Goal: Task Accomplishment & Management: Complete application form

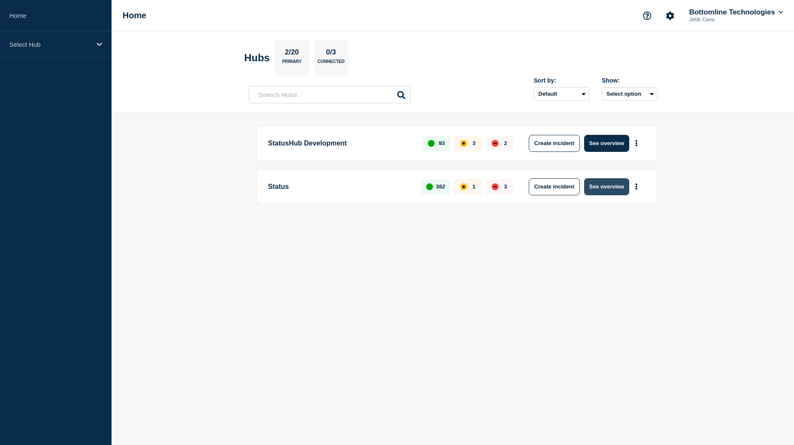
click at [620, 185] on button "See overview" at bounding box center [606, 186] width 45 height 17
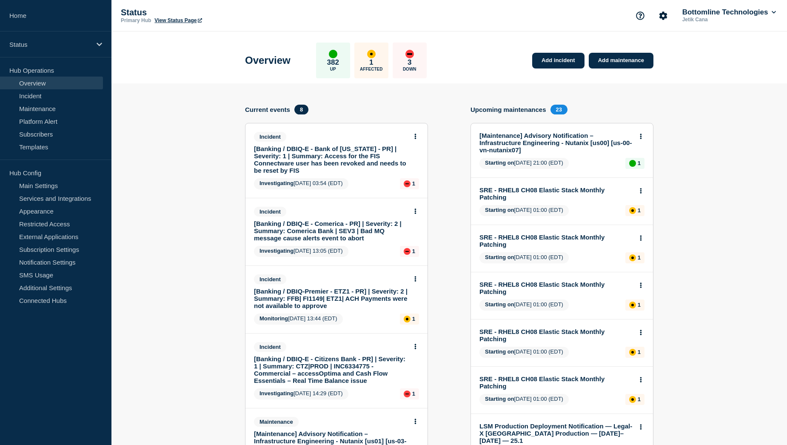
click at [345, 164] on link "[Banking / DBIQ-E - Bank of Hawaii - PR] | Severity: 1 | Summary: Access for th…" at bounding box center [331, 159] width 154 height 29
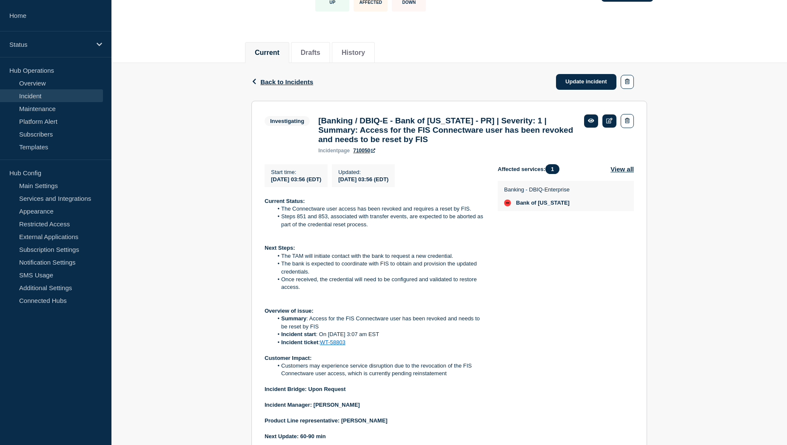
scroll to position [85, 0]
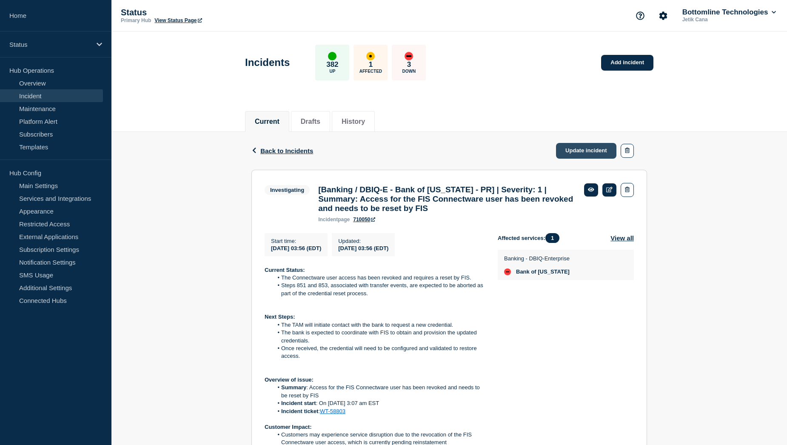
click at [585, 151] on link "Update incident" at bounding box center [586, 151] width 60 height 16
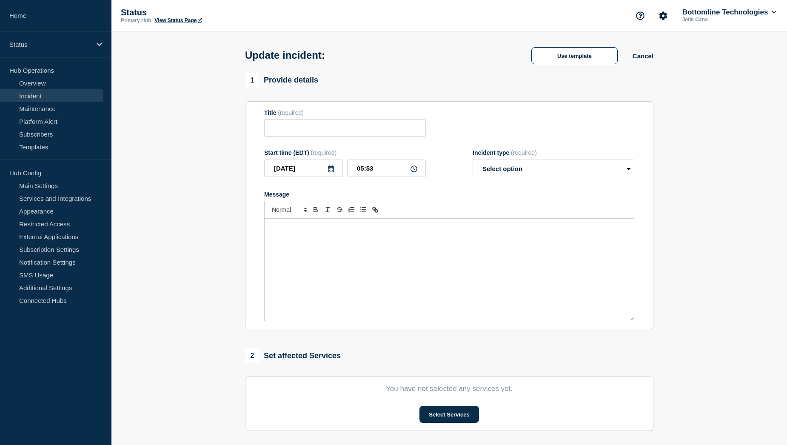
type input "[Banking / DBIQ-E - Bank of Hawaii - PR] | Severity: 1 | Summary: Access for th…"
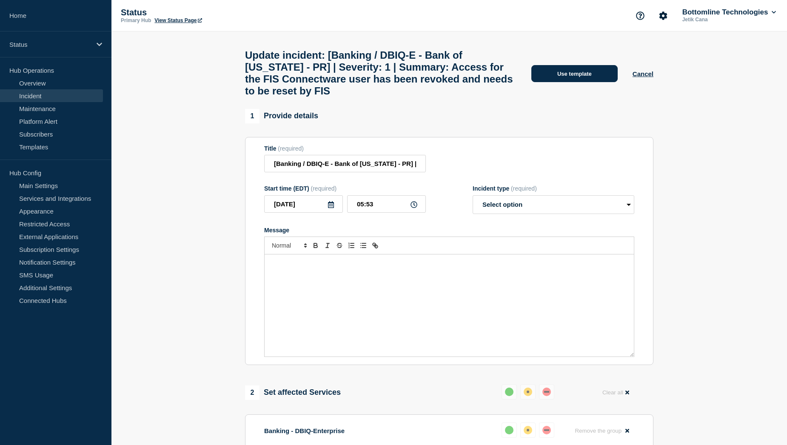
click at [566, 76] on button "Use template" at bounding box center [574, 73] width 86 height 17
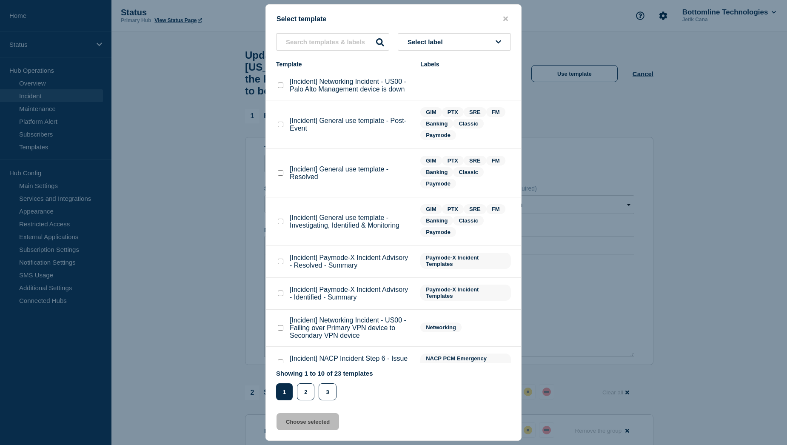
click at [281, 173] on checkbox"] "[Incident] General use template - Resolved checkbox" at bounding box center [281, 173] width 6 height 6
checkbox checkbox"] "true"
click at [300, 422] on button "Choose selected" at bounding box center [308, 421] width 63 height 17
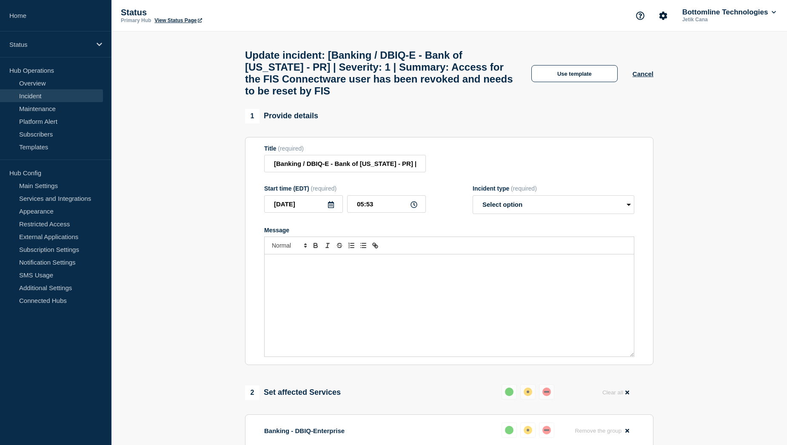
select select "resolved"
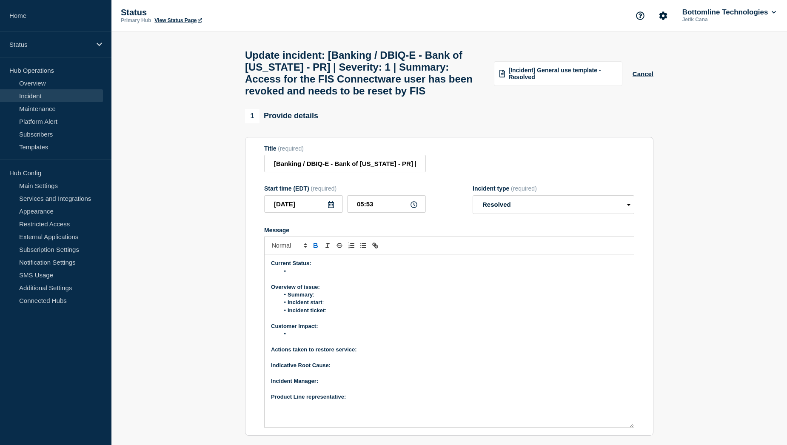
drag, startPoint x: 630, startPoint y: 363, endPoint x: 641, endPoint y: 434, distance: 71.4
click at [641, 434] on section "Title (required) [Banking / DBIQ-E - Bank of Hawaii - PR] | Severity: 1 | Summa…" at bounding box center [449, 286] width 408 height 299
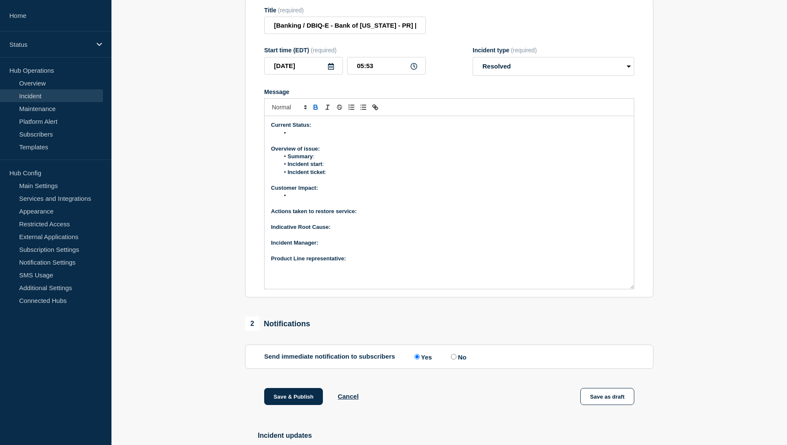
scroll to position [240, 0]
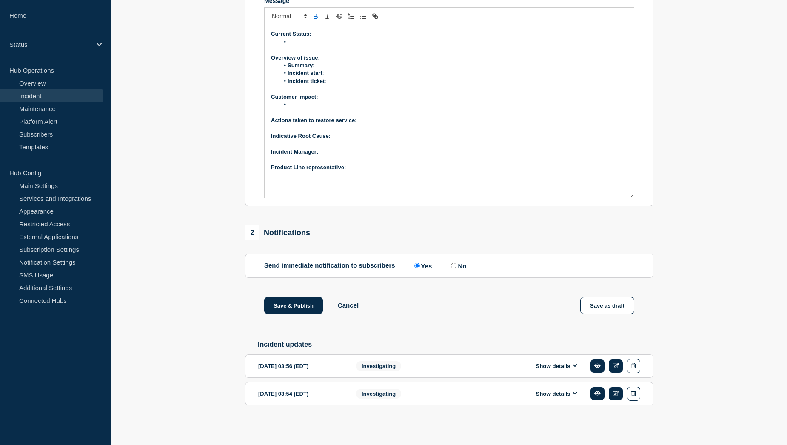
click at [543, 368] on button "Show details" at bounding box center [556, 366] width 47 height 7
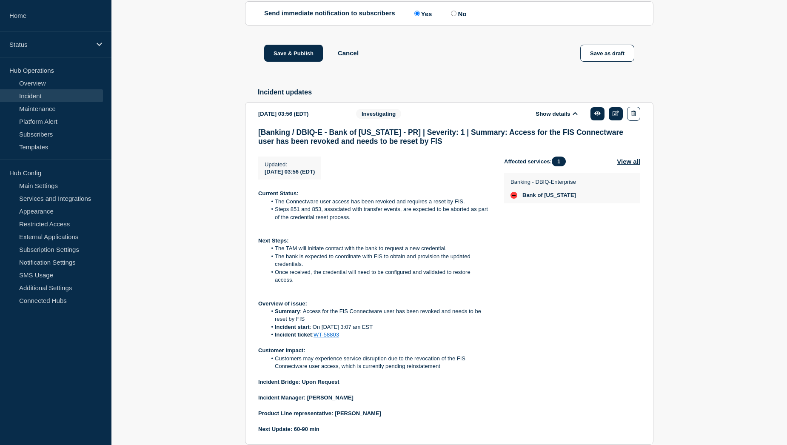
scroll to position [495, 0]
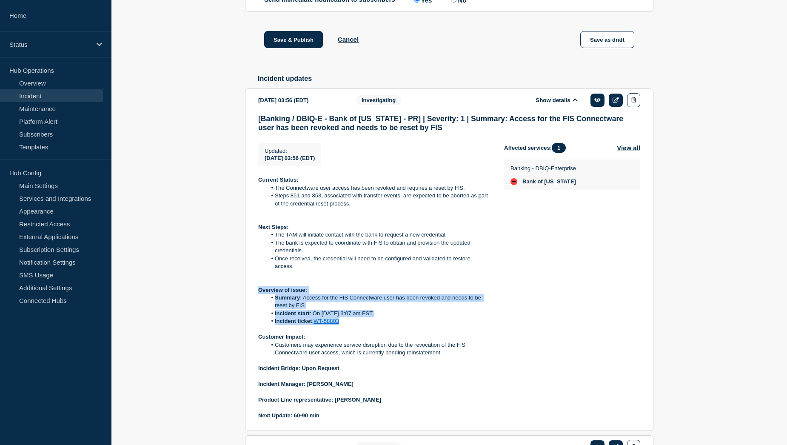
drag, startPoint x: 258, startPoint y: 302, endPoint x: 351, endPoint y: 333, distance: 98.0
click at [351, 333] on section "2025-09-07 03:56 (EDT) Show details Investigating [Banking / DBIQ-E - Bank of H…" at bounding box center [449, 259] width 408 height 343
copy div "Overview of issue: Summary : Access for the FIS Connectware user has been revok…"
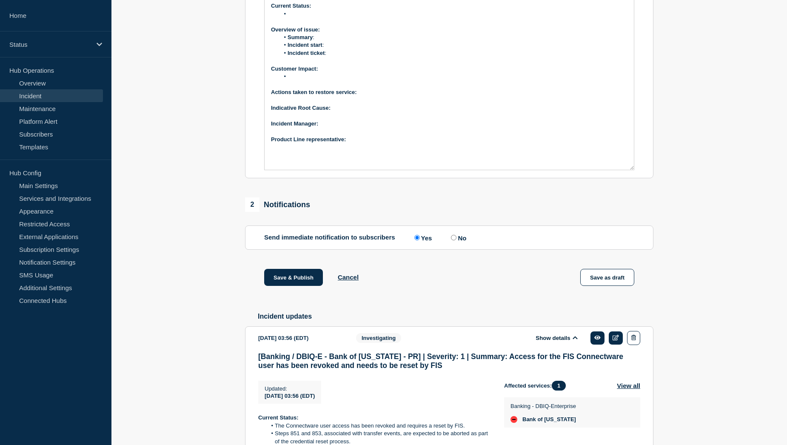
scroll to position [155, 0]
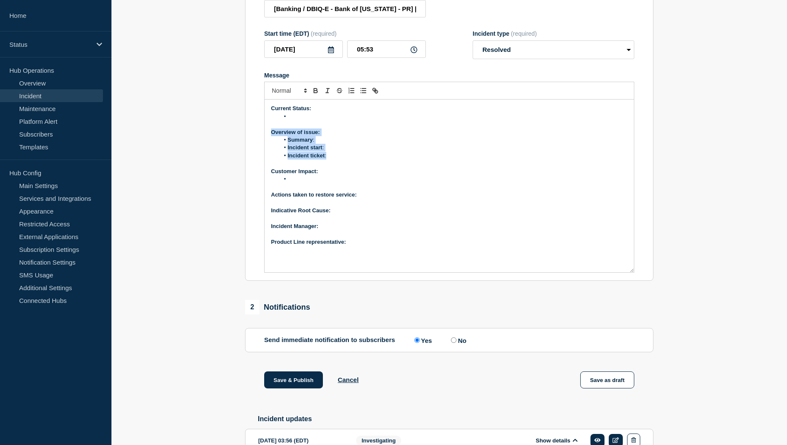
drag, startPoint x: 271, startPoint y: 139, endPoint x: 333, endPoint y: 163, distance: 66.0
click at [333, 163] on div "Current Status: Overview of issue: Summary : Incident start : Incident ticket :…" at bounding box center [449, 186] width 369 height 173
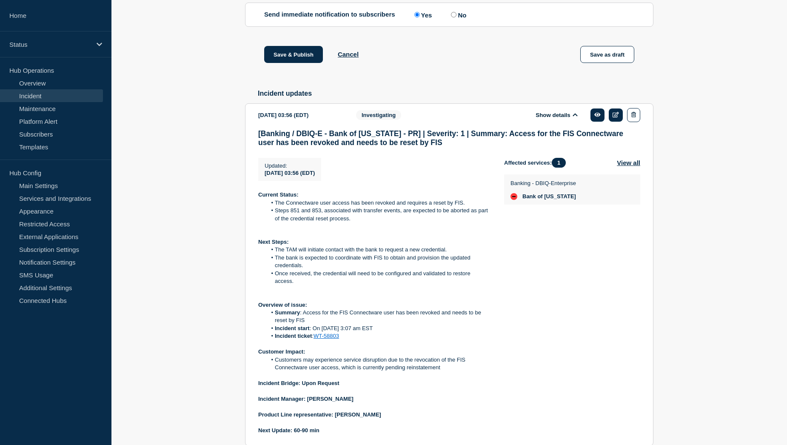
scroll to position [495, 0]
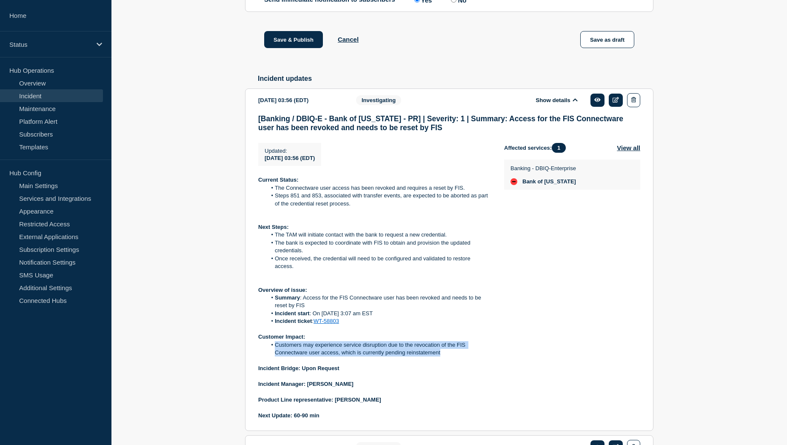
drag, startPoint x: 274, startPoint y: 357, endPoint x: 459, endPoint y: 363, distance: 185.2
click at [459, 357] on li "Customers may experience service disruption due to the revocation of the FIS Co…" at bounding box center [379, 349] width 224 height 16
copy li "Customers may experience service disruption due to the revocation of the FIS Co…"
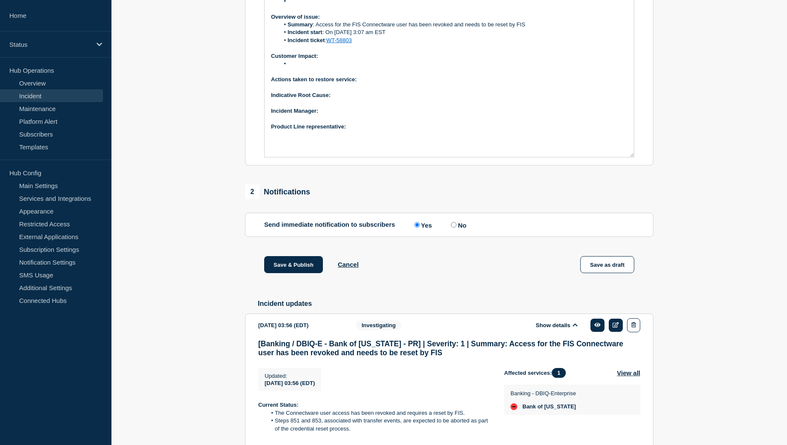
scroll to position [155, 0]
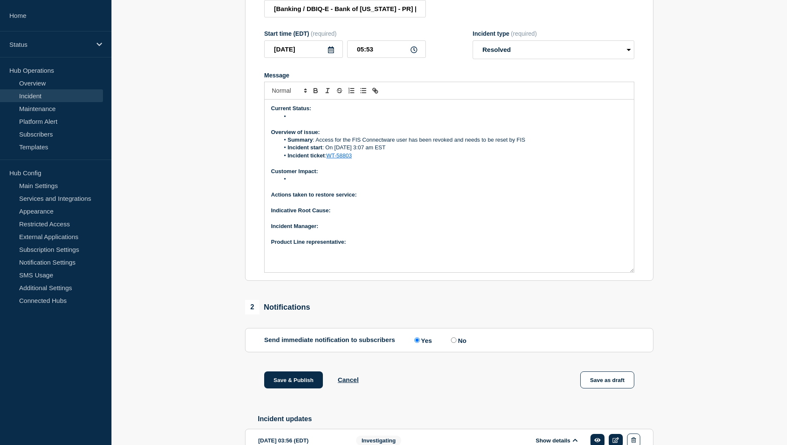
click at [311, 183] on li "Message" at bounding box center [454, 179] width 348 height 8
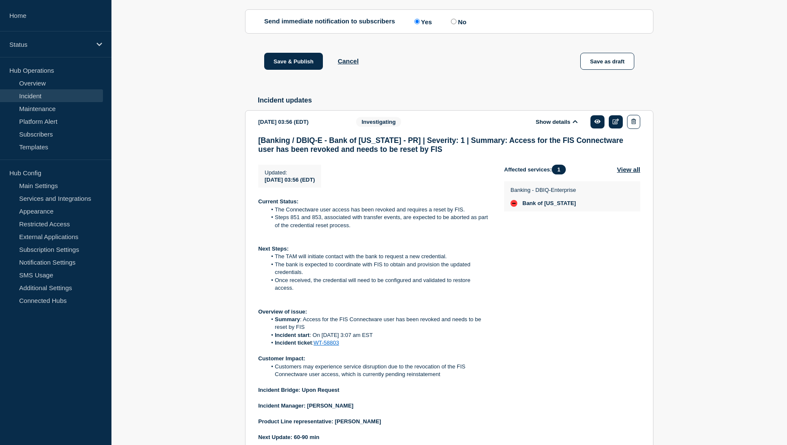
scroll to position [538, 0]
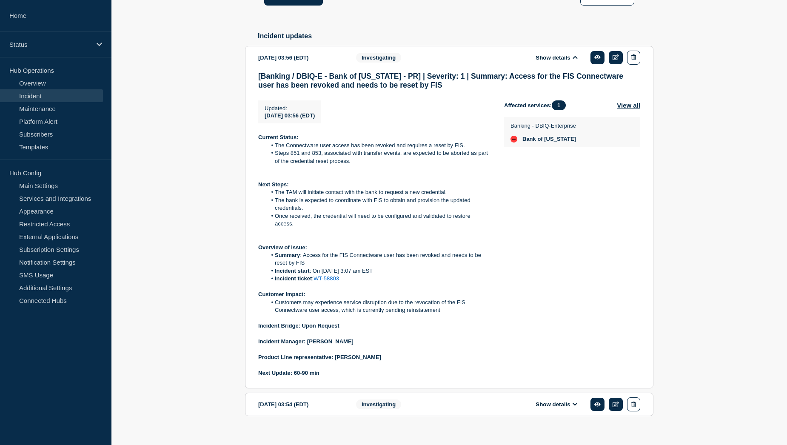
drag, startPoint x: 335, startPoint y: 370, endPoint x: 383, endPoint y: 369, distance: 48.1
click at [383, 361] on p "Product Line representative: Abhishek Kumar" at bounding box center [374, 358] width 232 height 8
copy strong "Abhishek Kumar"
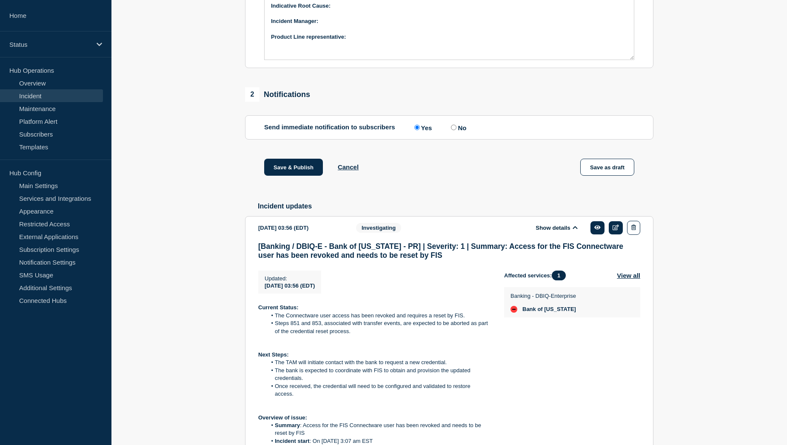
scroll to position [197, 0]
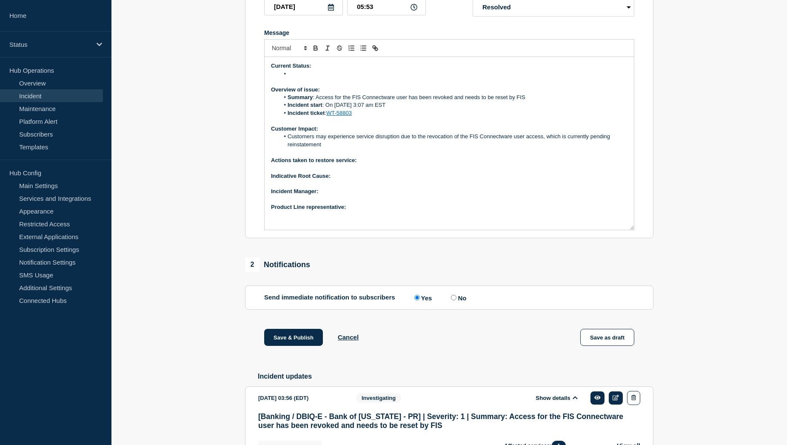
click at [360, 211] on p "Product Line representative:" at bounding box center [449, 207] width 357 height 8
drag, startPoint x: 394, startPoint y: 216, endPoint x: 348, endPoint y: 221, distance: 46.7
click at [348, 221] on div "Current Status: Overview of issue: Summary : Access for the FIS Connectware use…" at bounding box center [449, 143] width 369 height 173
click at [332, 195] on p "﻿Incident Manager:" at bounding box center [449, 192] width 357 height 8
click at [348, 180] on p "Indicative Root Cause:" at bounding box center [449, 176] width 357 height 8
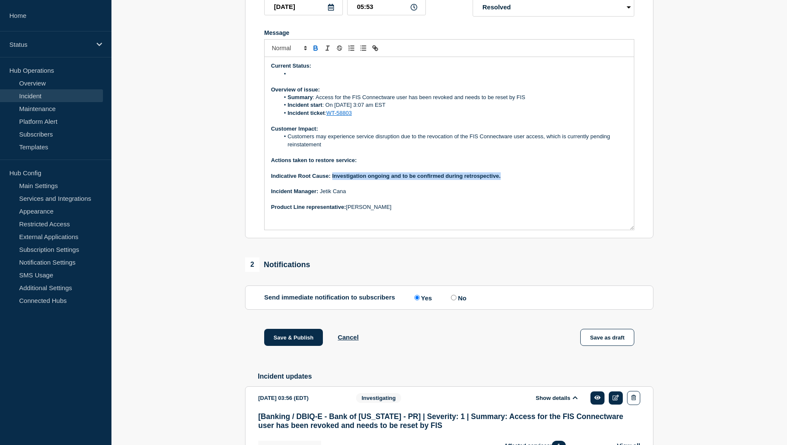
drag, startPoint x: 332, startPoint y: 185, endPoint x: 504, endPoint y: 182, distance: 171.9
click at [504, 180] on p "Indicative Root Cause: Investigation ongoing and to be confirmed during retrosp…" at bounding box center [449, 176] width 357 height 8
click at [372, 164] on p "Actions taken to restore service:" at bounding box center [449, 161] width 357 height 8
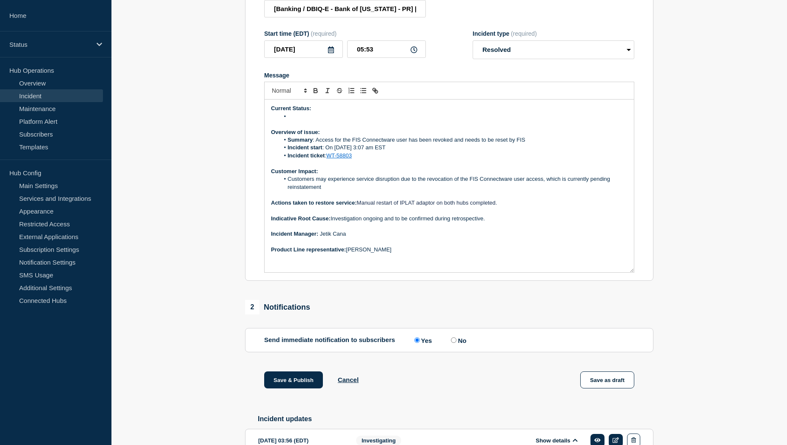
click at [497, 206] on span "Manual restart of IPLAT adaptor on both hubs completed." at bounding box center [427, 203] width 140 height 6
click at [315, 120] on li "Message" at bounding box center [454, 117] width 348 height 8
click at [337, 120] on li "Issue is resolved." at bounding box center [454, 117] width 348 height 8
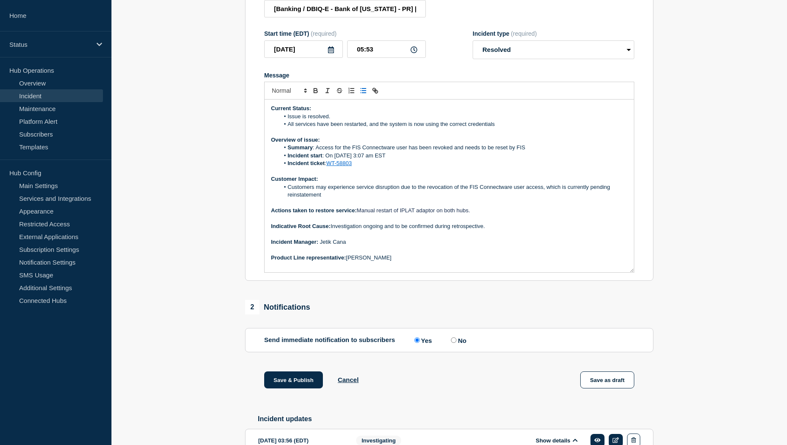
click at [295, 128] on li "All services have been restarted, and the system is now using the correct crede…" at bounding box center [454, 124] width 348 height 8
click at [292, 388] on button "Save & Publish" at bounding box center [293, 379] width 59 height 17
